Goal: Task Accomplishment & Management: Complete application form

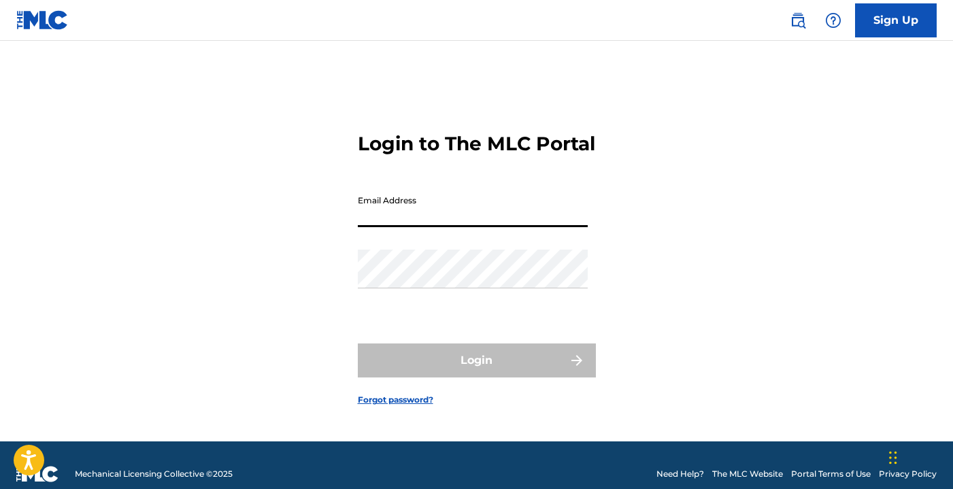
click at [450, 219] on input "Email Address" at bounding box center [473, 207] width 230 height 39
type input "[EMAIL_ADDRESS][DOMAIN_NAME]"
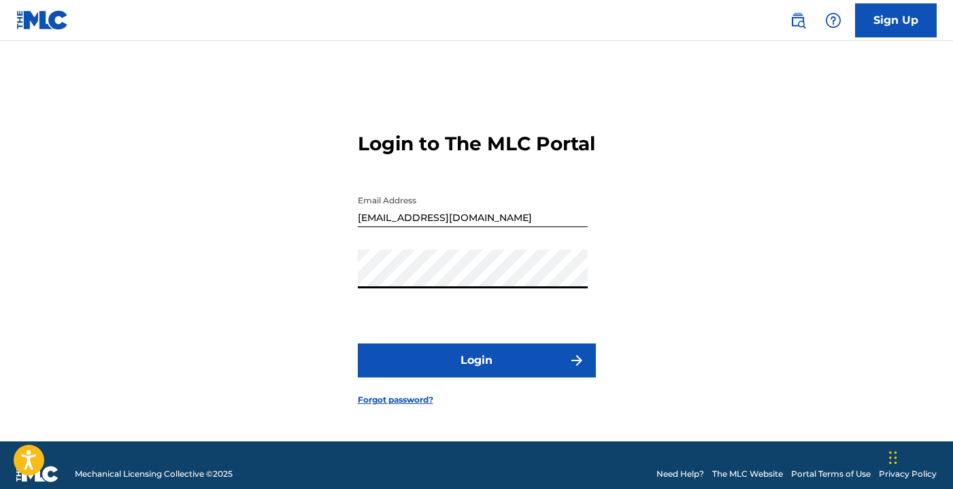
click at [490, 375] on button "Login" at bounding box center [477, 360] width 238 height 34
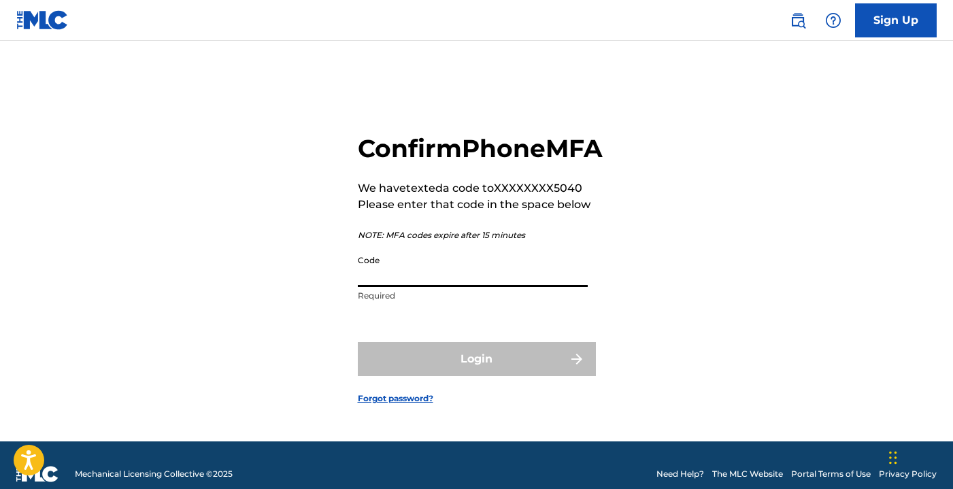
click at [407, 287] on input "Code" at bounding box center [473, 267] width 230 height 39
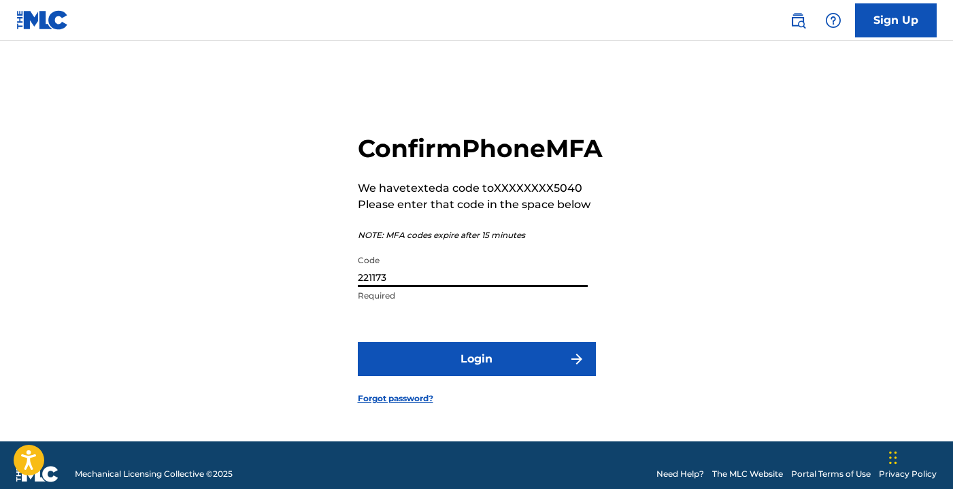
type input "221173"
click at [472, 371] on button "Login" at bounding box center [477, 359] width 238 height 34
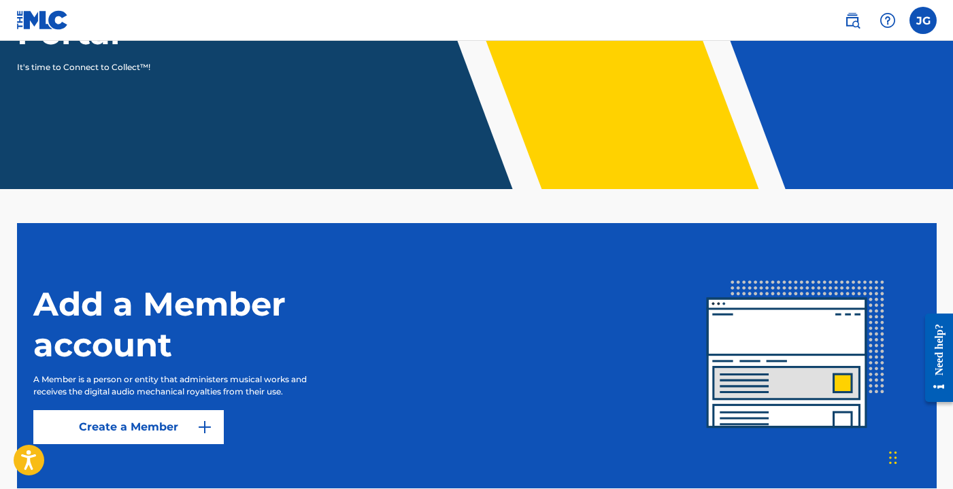
scroll to position [290, 0]
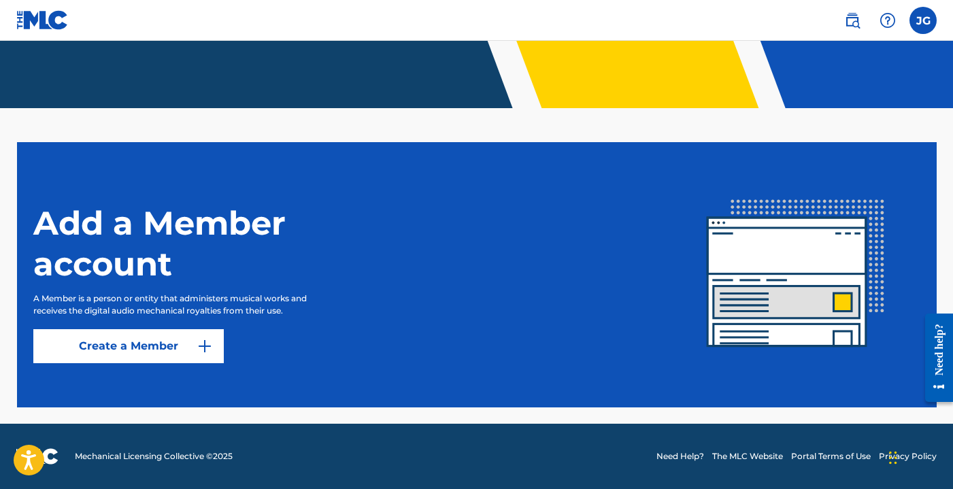
click at [922, 20] on label at bounding box center [922, 20] width 27 height 27
click at [923, 20] on input "[PERSON_NAME] [EMAIL_ADDRESS][DOMAIN_NAME] Notification Preferences Profile Log…" at bounding box center [923, 20] width 0 height 0
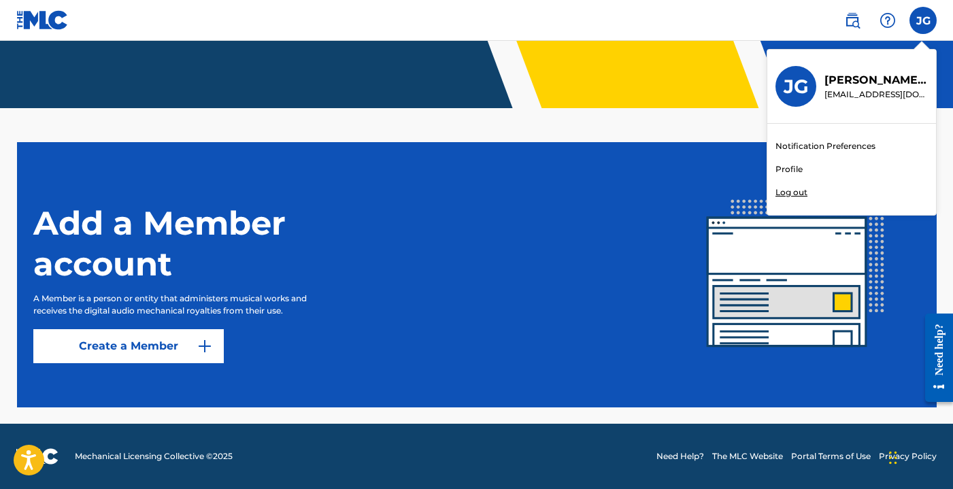
click at [796, 169] on link "Profile" at bounding box center [788, 169] width 27 height 12
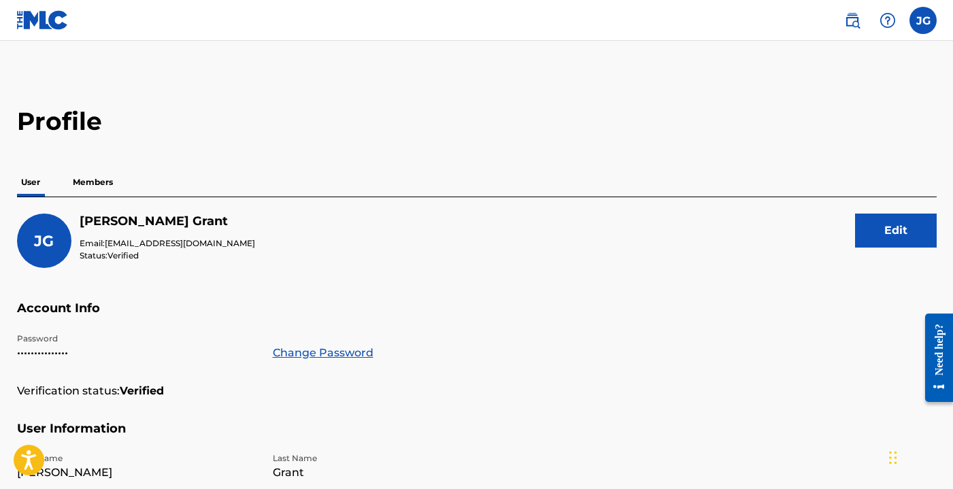
scroll to position [10, 0]
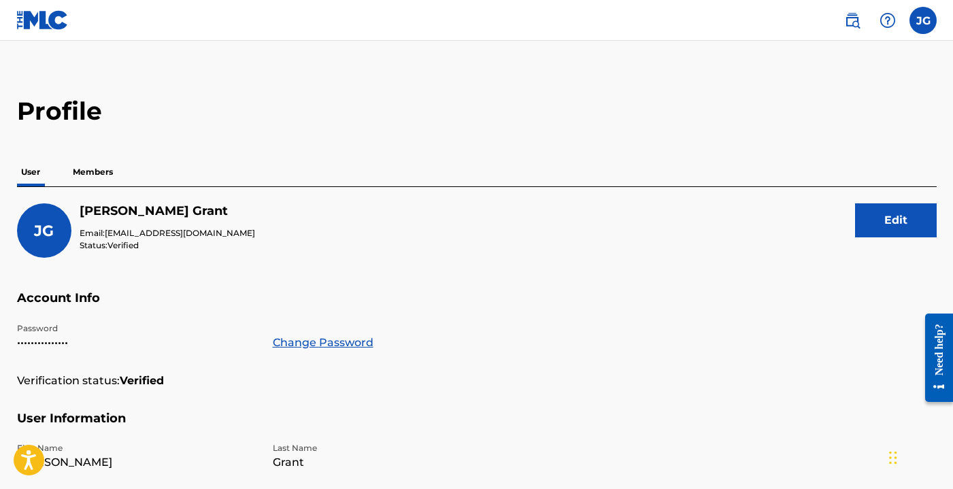
click at [93, 169] on p "Members" at bounding box center [93, 172] width 48 height 29
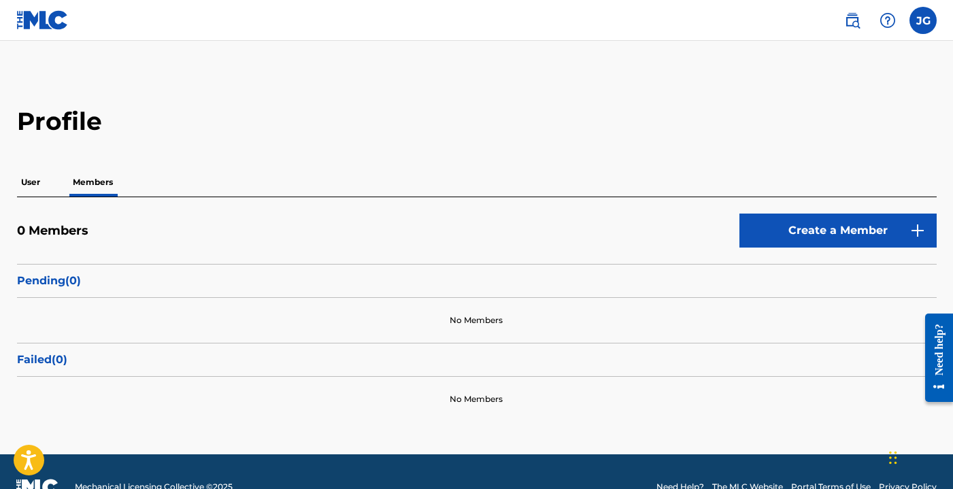
click at [822, 230] on link "Create a Member" at bounding box center [837, 231] width 197 height 34
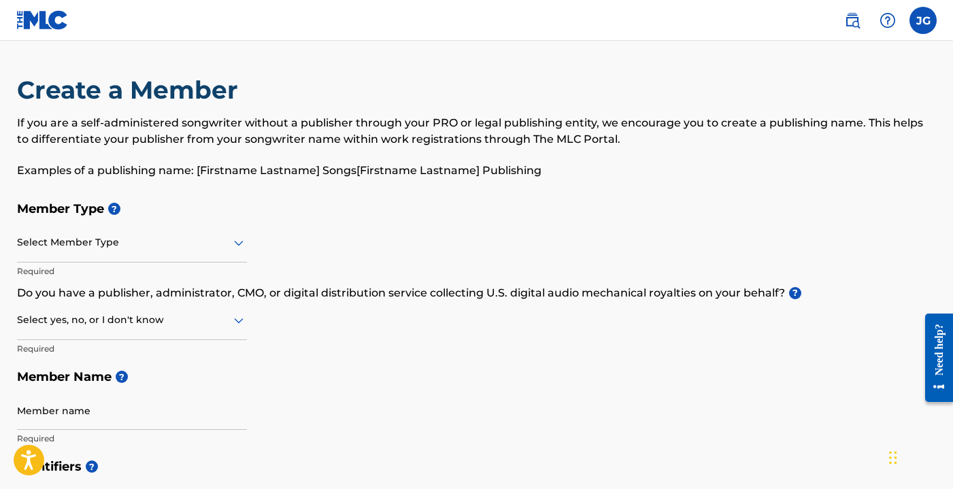
click at [143, 237] on div at bounding box center [132, 242] width 230 height 17
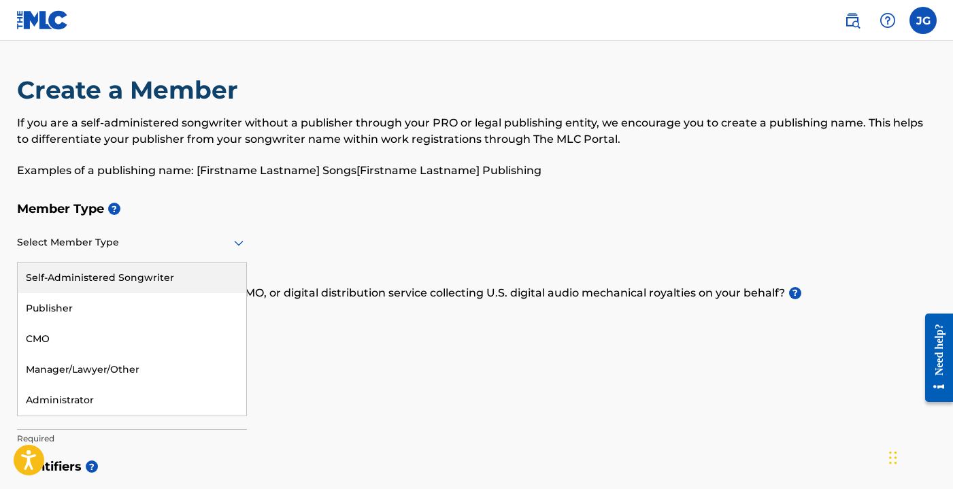
click at [126, 278] on div "Self-Administered Songwriter" at bounding box center [132, 278] width 228 height 31
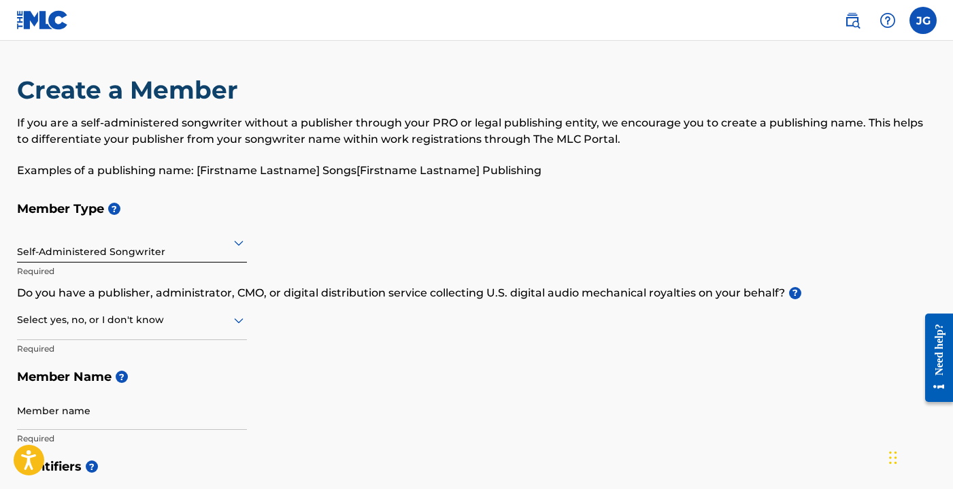
click at [120, 318] on div at bounding box center [132, 319] width 230 height 17
click at [100, 375] on div "No" at bounding box center [132, 386] width 228 height 31
click at [97, 406] on input "Member name" at bounding box center [132, 410] width 230 height 39
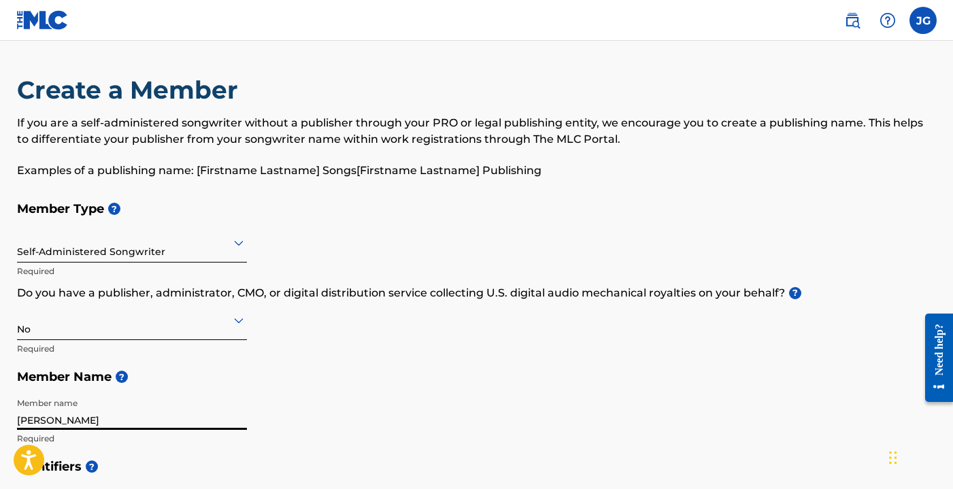
type input "[PERSON_NAME]"
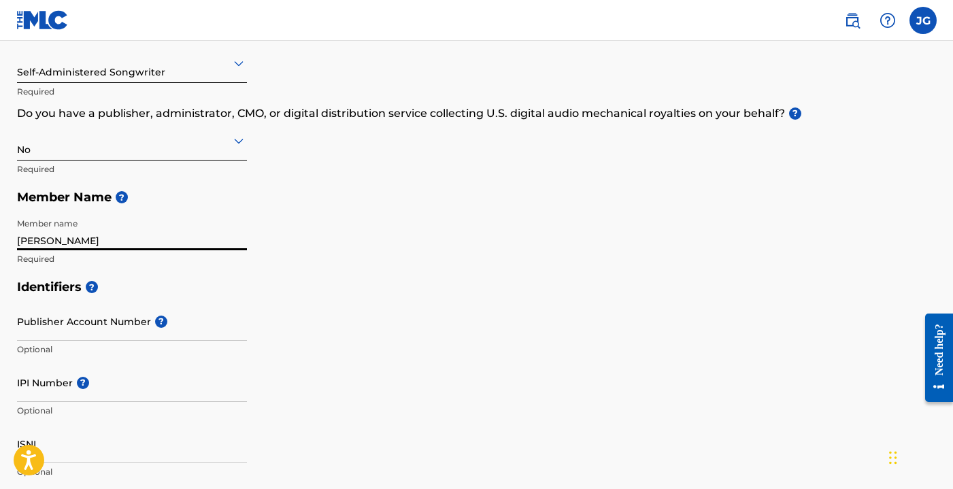
scroll to position [190, 0]
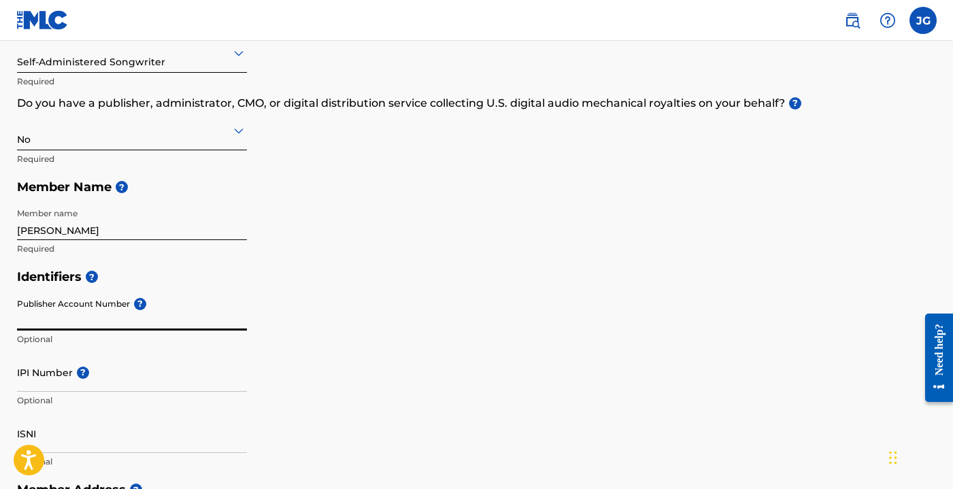
click at [121, 311] on input "Publisher Account Number ?" at bounding box center [132, 311] width 230 height 39
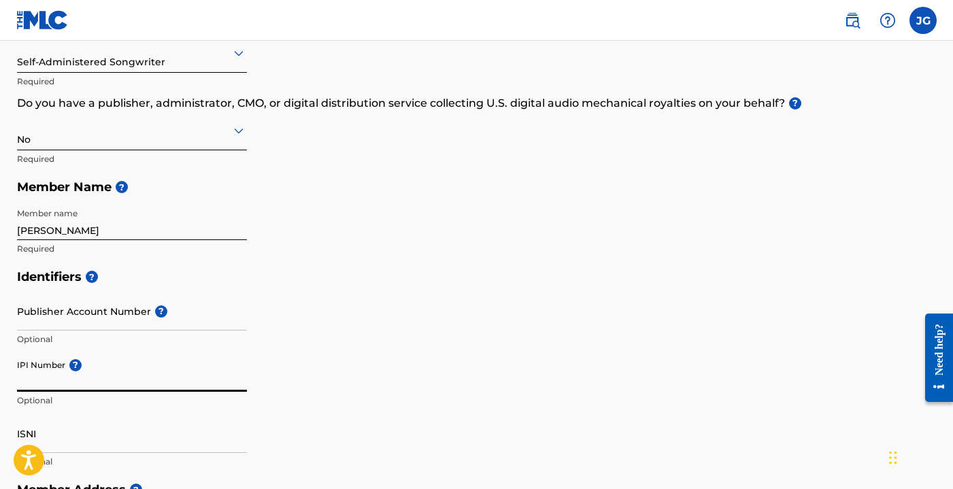
click at [46, 373] on input "IPI Number ?" at bounding box center [132, 372] width 230 height 39
paste input "553377241"
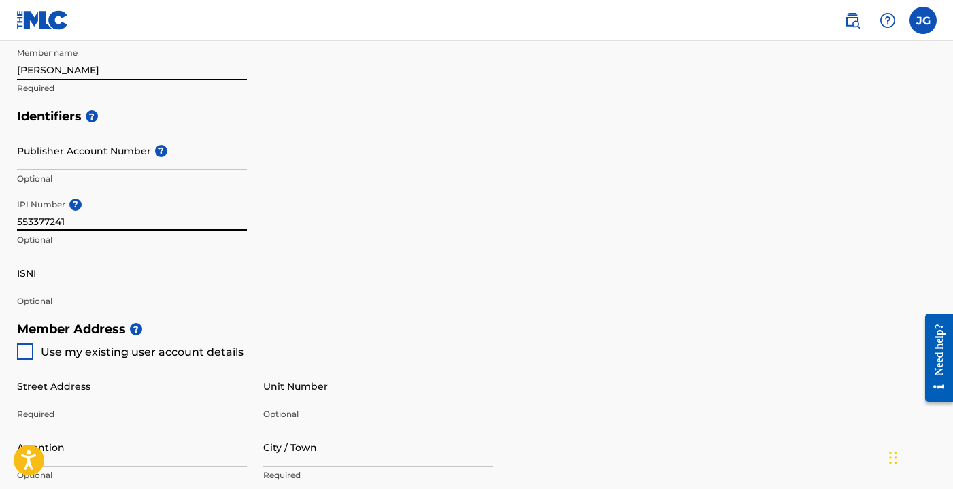
scroll to position [349, 0]
type input "553377241"
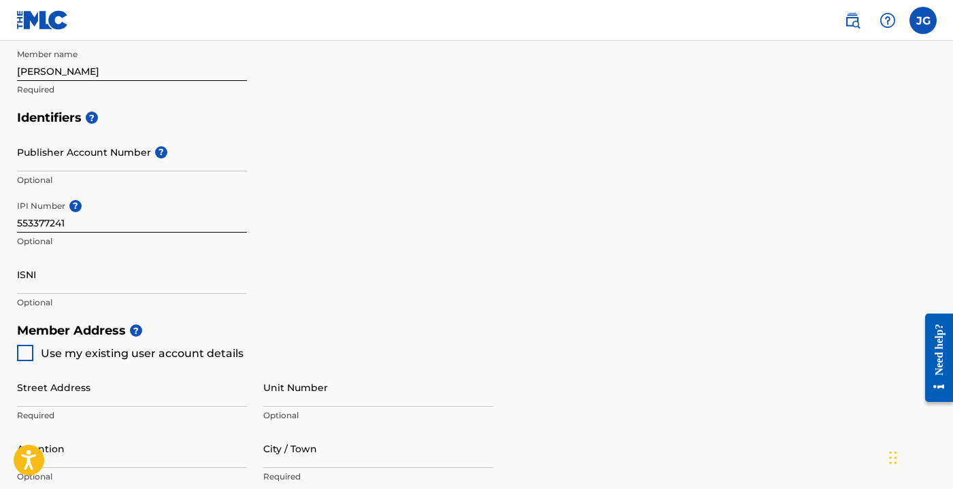
click at [31, 354] on div at bounding box center [25, 353] width 16 height 16
type input "[STREET_ADDRESS]"
type input "[GEOGRAPHIC_DATA]"
type input "98105"
type input "206"
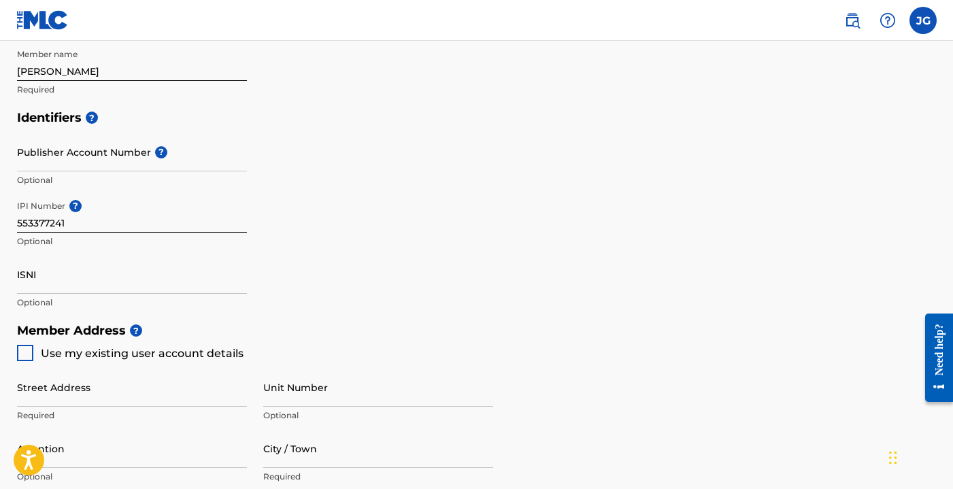
type input "8905040"
type input "[EMAIL_ADDRESS][DOMAIN_NAME]"
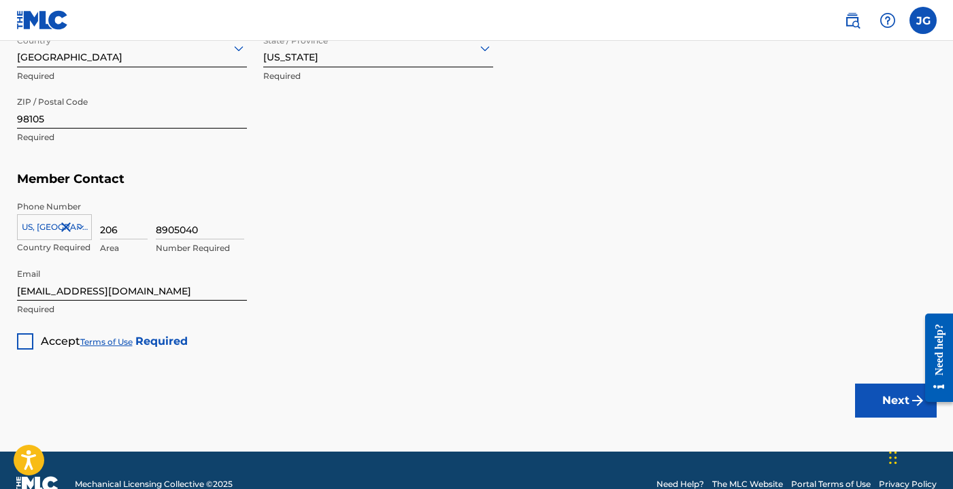
scroll to position [815, 0]
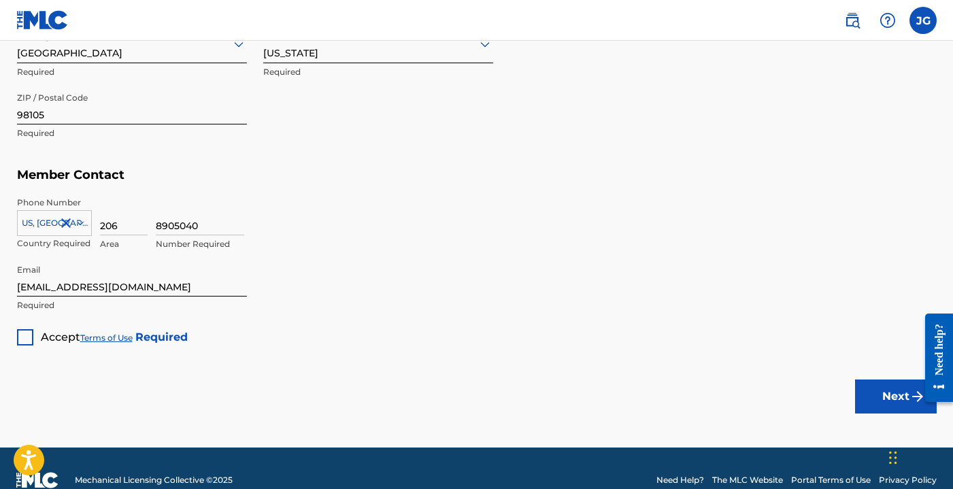
click at [31, 341] on div at bounding box center [25, 337] width 16 height 16
click at [883, 397] on button "Next" at bounding box center [896, 396] width 82 height 34
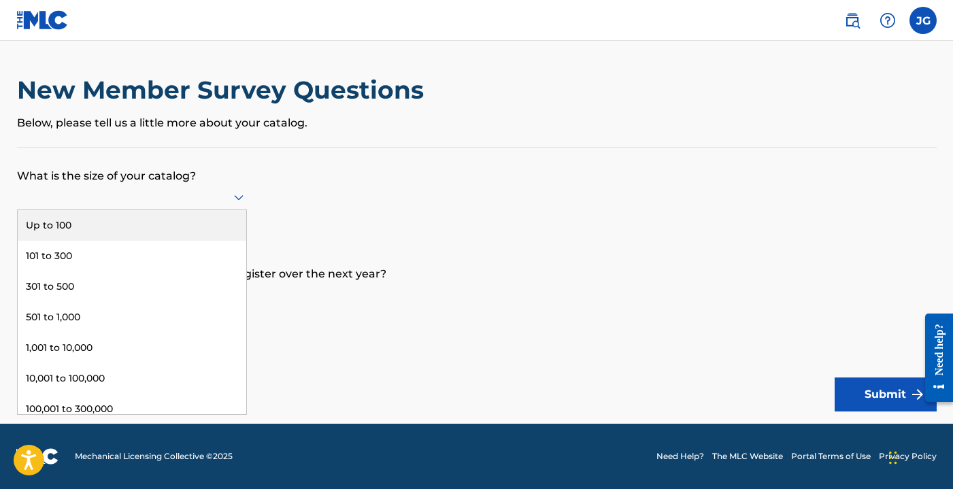
click at [115, 191] on div at bounding box center [132, 196] width 230 height 17
click at [99, 223] on div "Up to 100" at bounding box center [132, 225] width 228 height 31
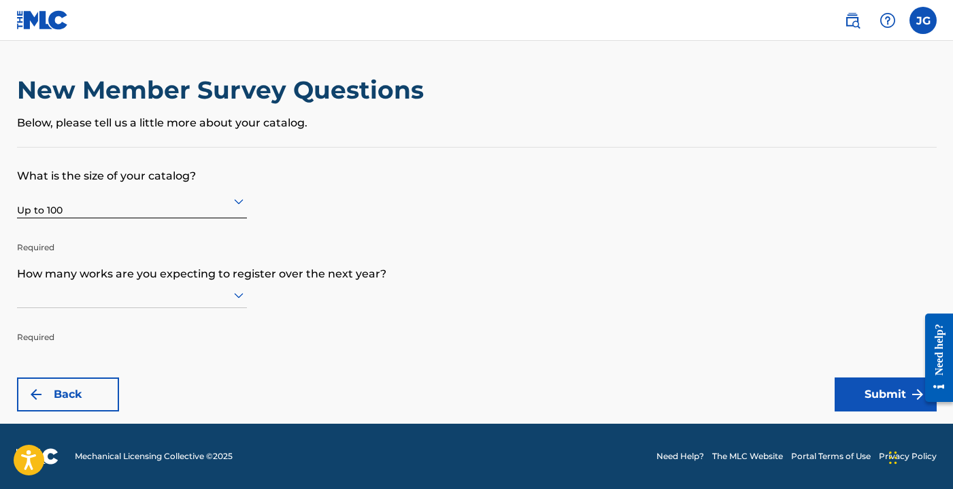
click at [116, 293] on div at bounding box center [132, 294] width 230 height 17
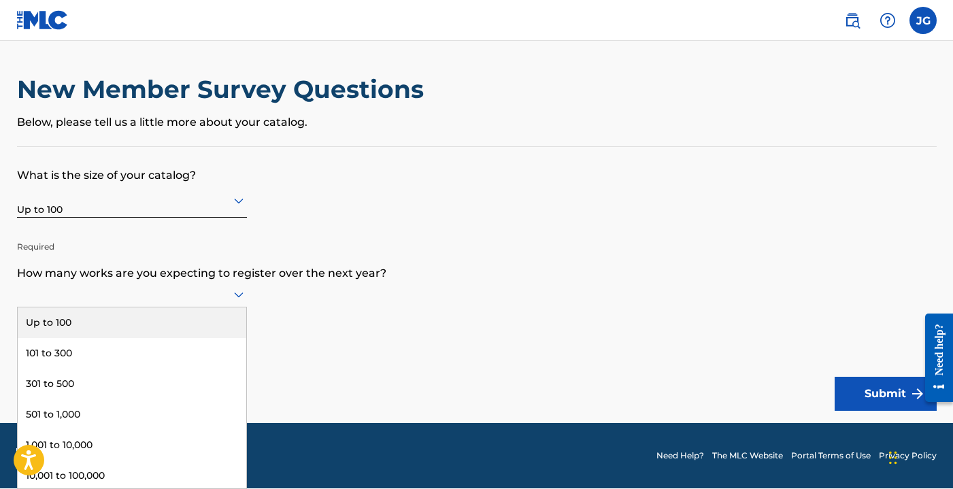
click at [100, 328] on div "Up to 100" at bounding box center [132, 322] width 228 height 31
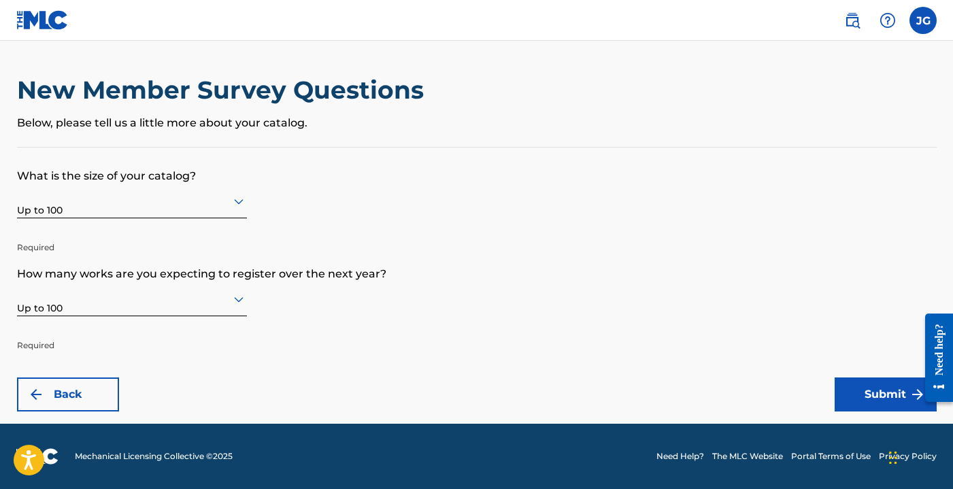
click at [870, 394] on button "Submit" at bounding box center [885, 394] width 102 height 34
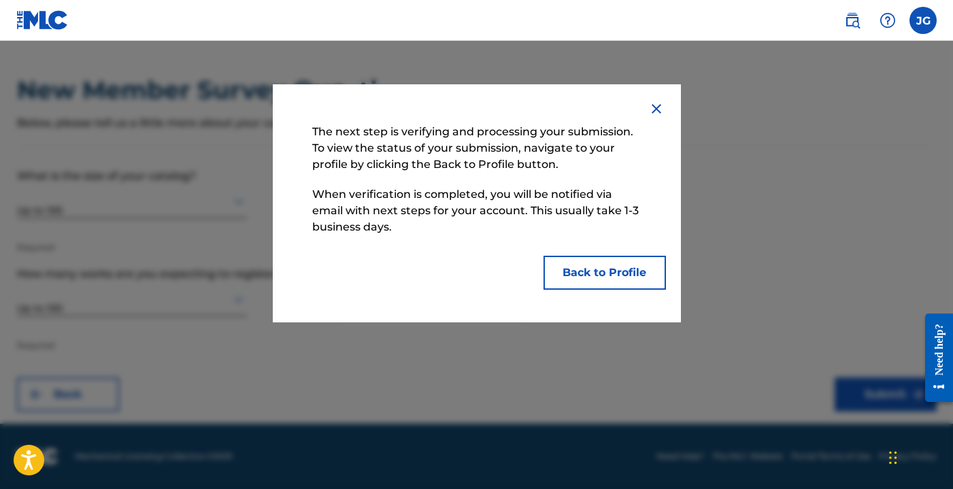
click at [599, 269] on button "Back to Profile" at bounding box center [604, 273] width 122 height 34
